Goal: Find specific page/section: Find specific page/section

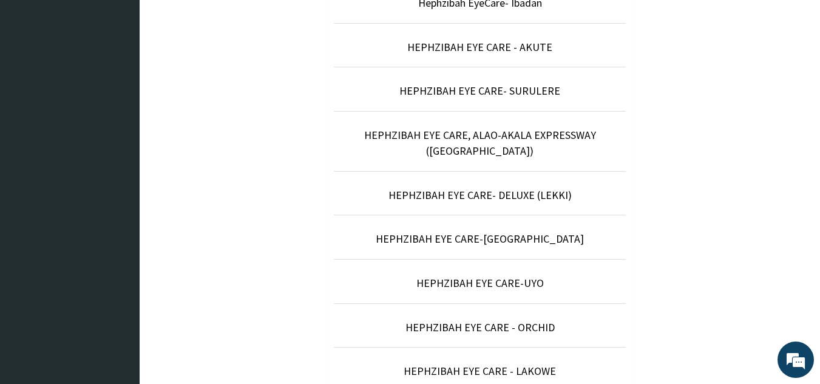
scroll to position [515, 0]
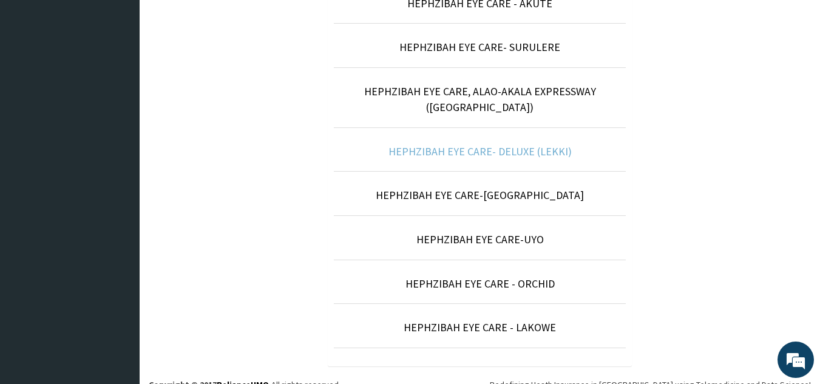
click at [472, 144] on link "HEPHZIBAH EYE CARE- DELUXE (LEKKI)" at bounding box center [480, 151] width 183 height 14
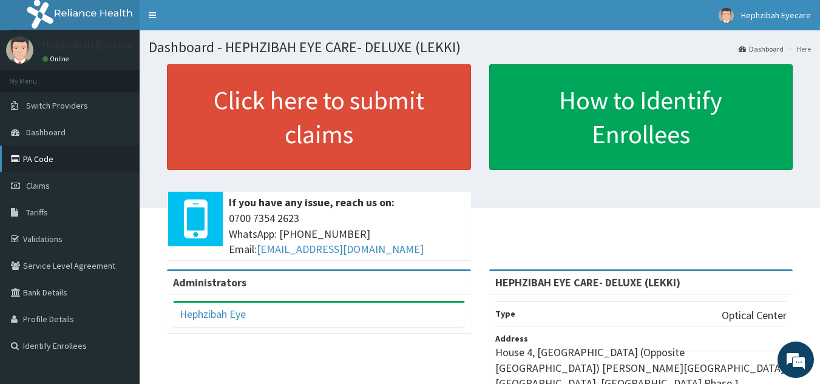
click at [82, 157] on link "PA Code" at bounding box center [70, 159] width 140 height 27
